Goal: Task Accomplishment & Management: Use online tool/utility

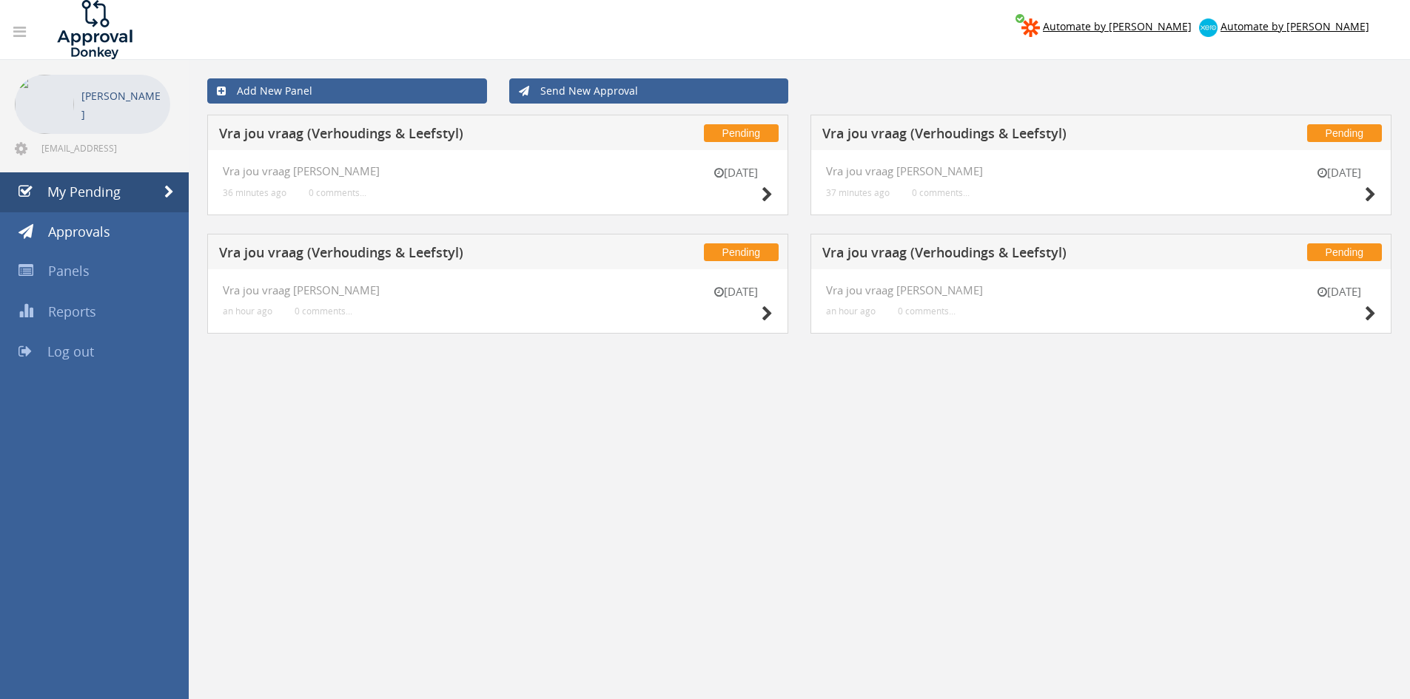
click at [1362, 310] on div "[DATE]" at bounding box center [1339, 305] width 74 height 42
click at [1370, 315] on icon at bounding box center [1369, 314] width 11 height 16
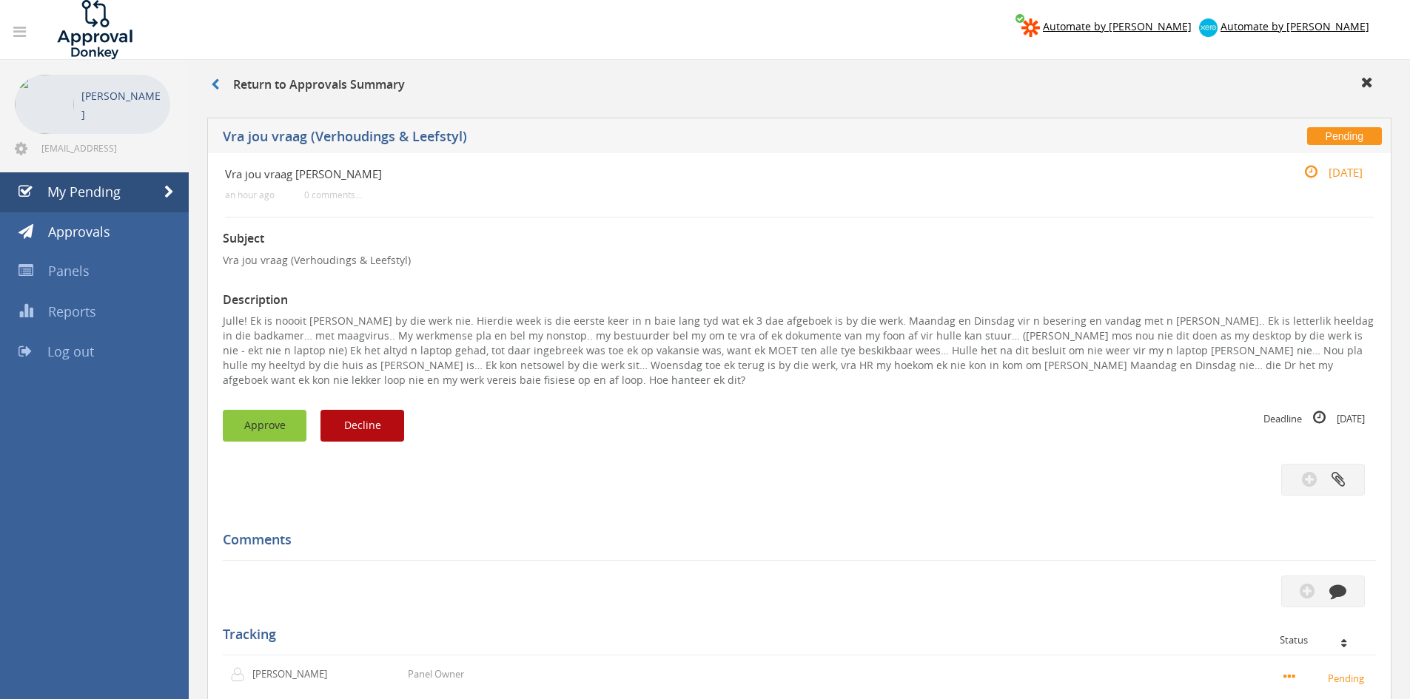
click at [265, 419] on button "Approve" at bounding box center [265, 426] width 84 height 32
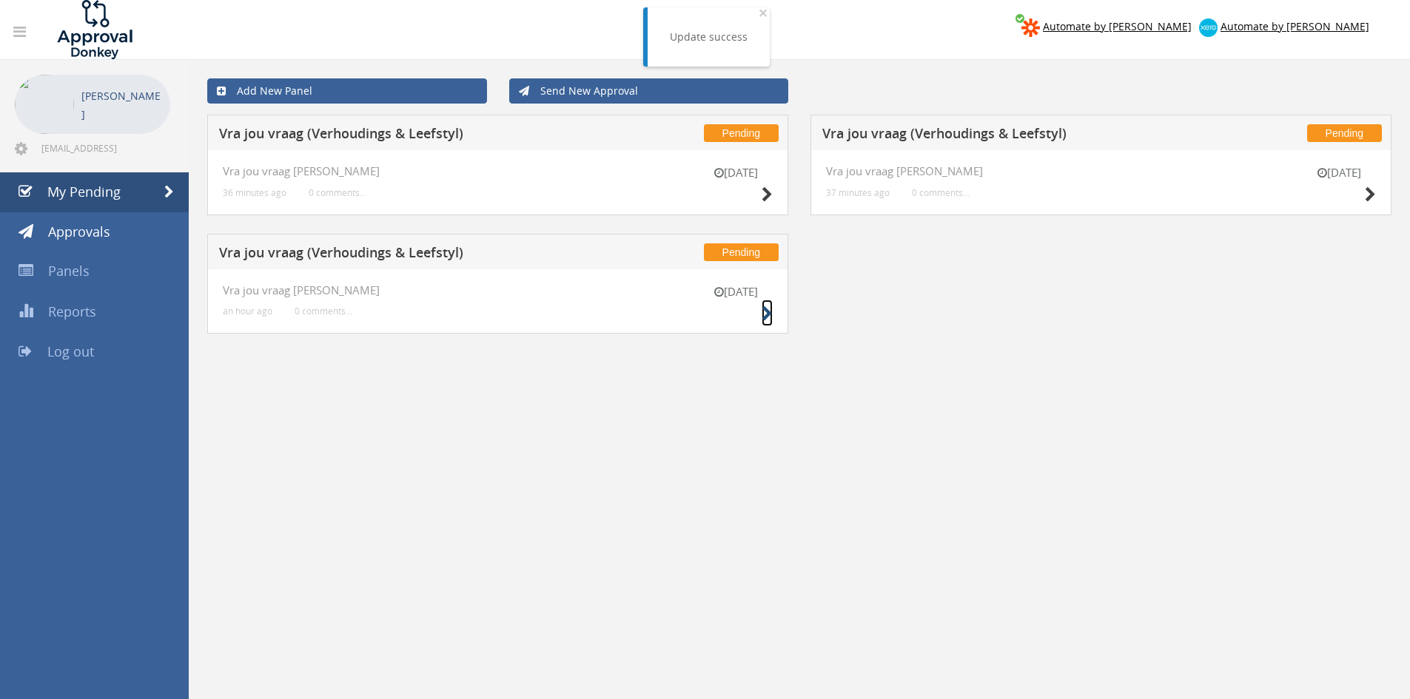
click at [770, 312] on icon at bounding box center [766, 314] width 11 height 16
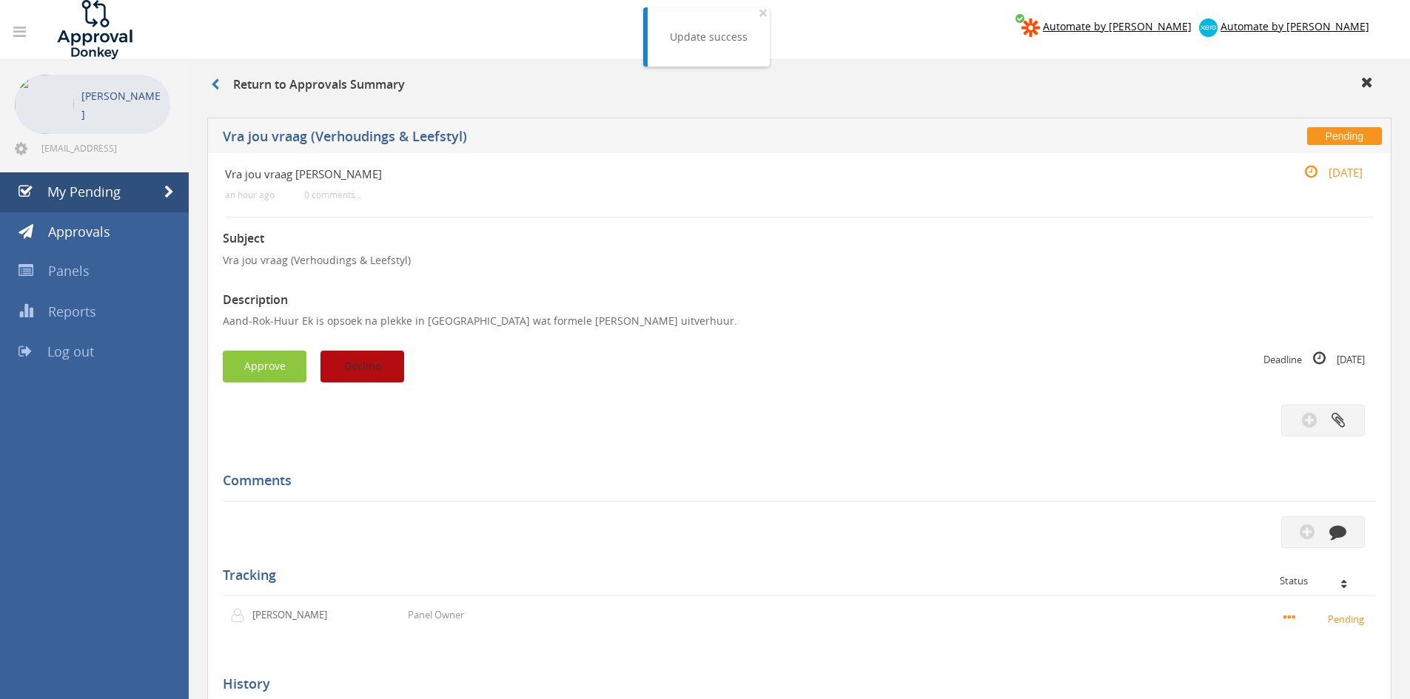
click at [400, 354] on button "Decline" at bounding box center [362, 367] width 84 height 32
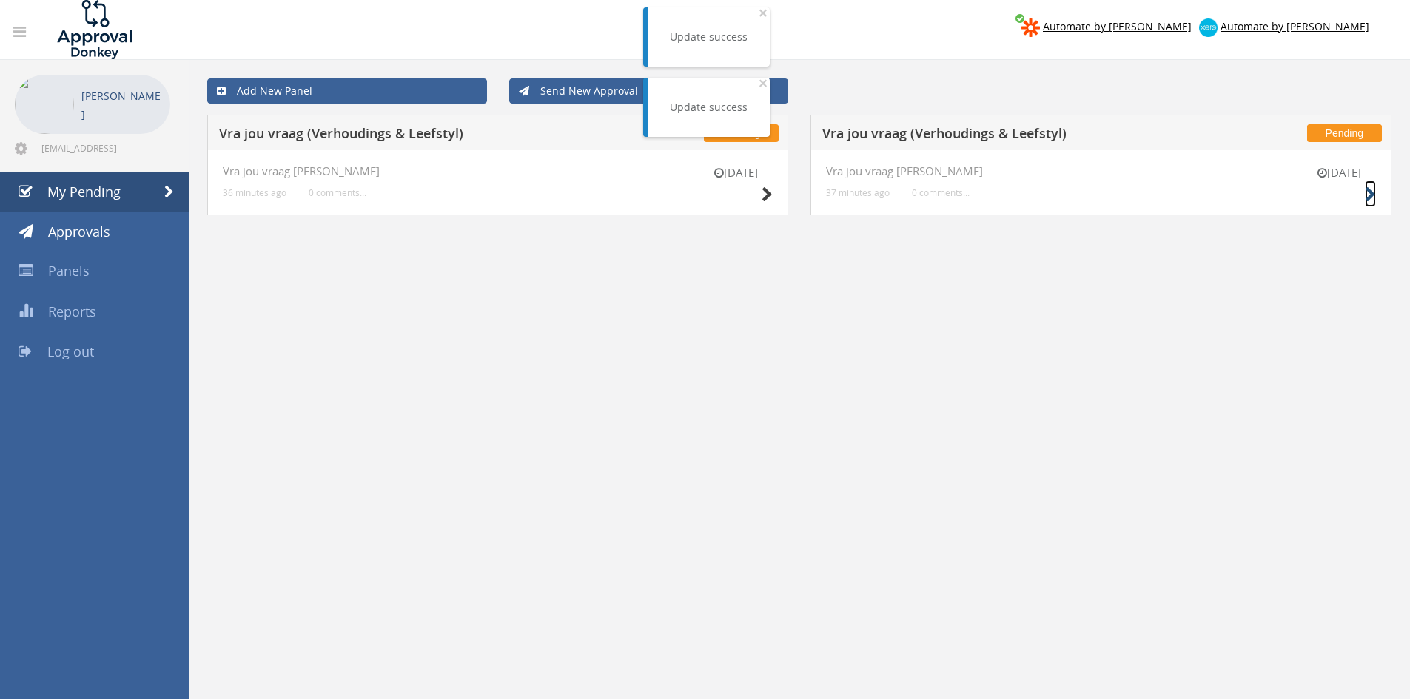
click at [1369, 198] on icon at bounding box center [1369, 195] width 11 height 16
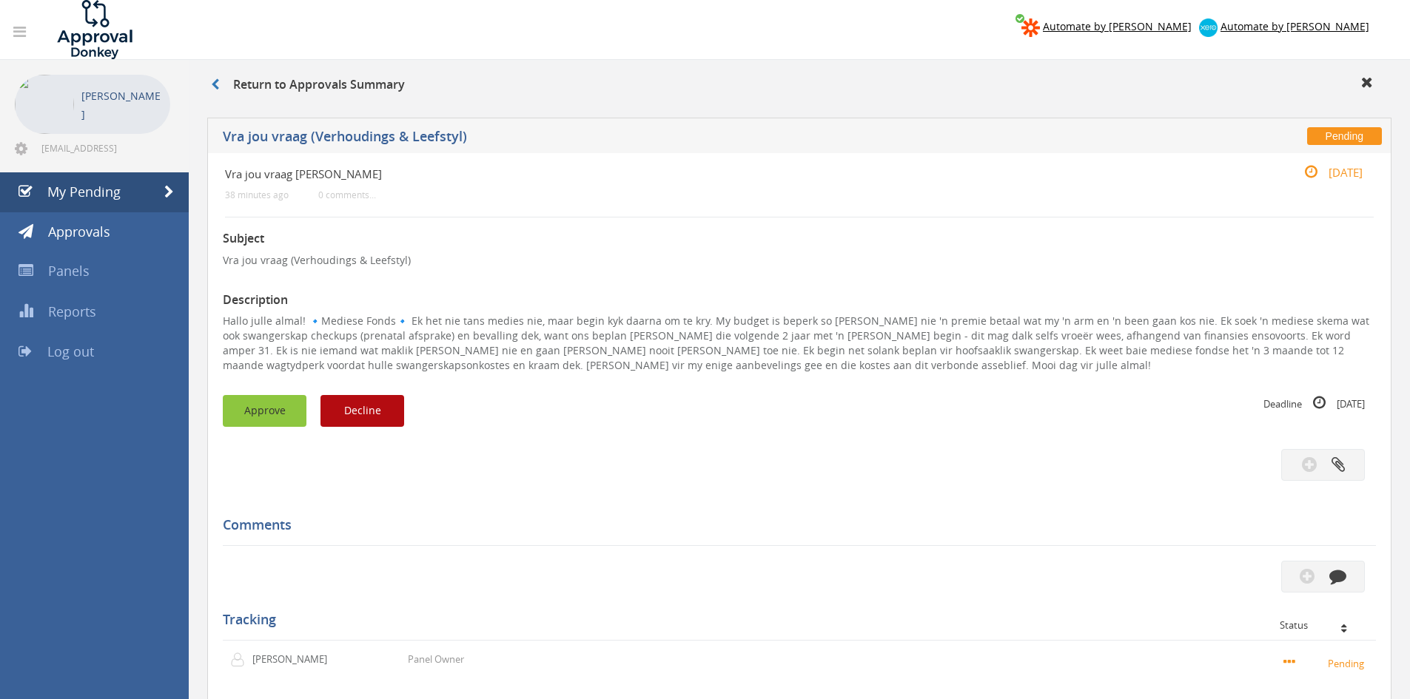
click at [265, 403] on button "Approve" at bounding box center [265, 411] width 84 height 32
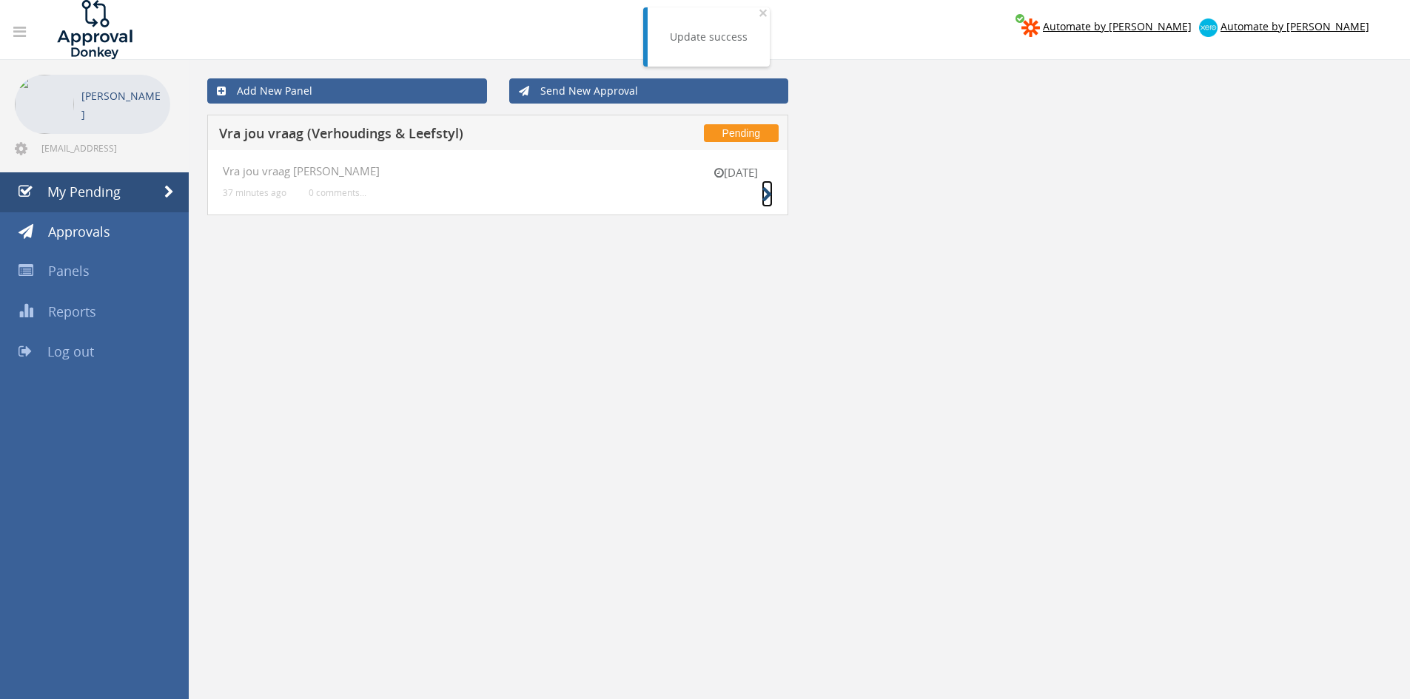
click at [767, 198] on icon at bounding box center [766, 195] width 11 height 16
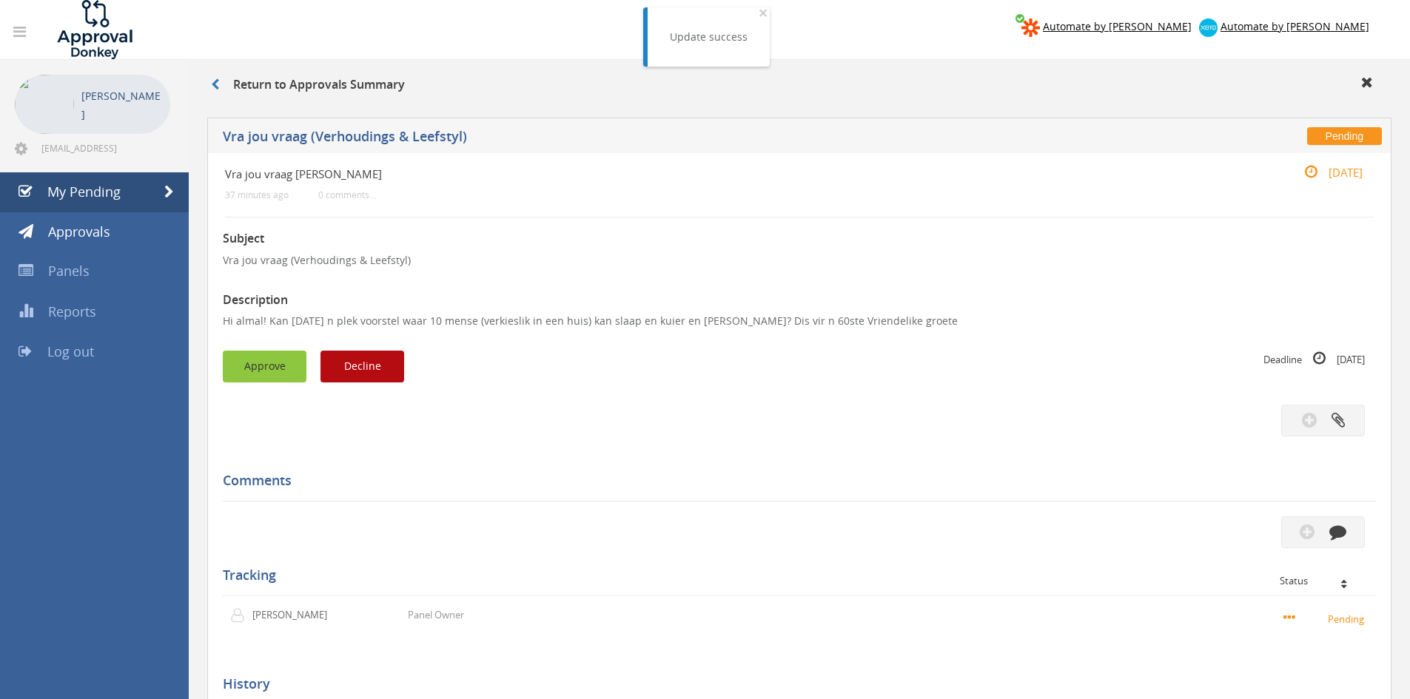
click at [261, 360] on button "Approve" at bounding box center [265, 367] width 84 height 32
